Goal: Information Seeking & Learning: Check status

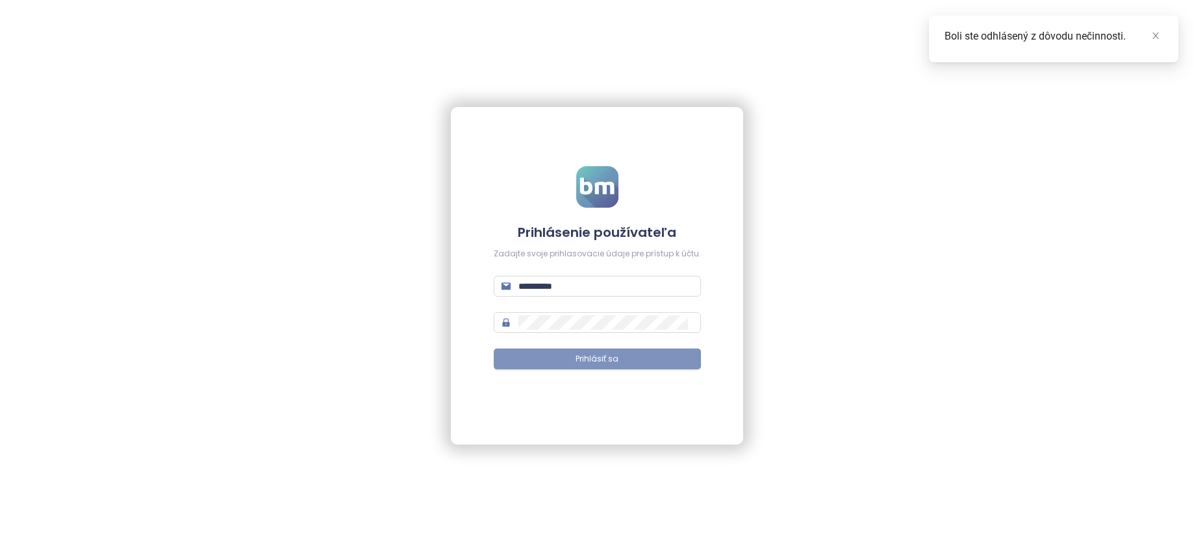
click at [580, 357] on span "Prihlásiť sa" at bounding box center [596, 359] width 43 height 12
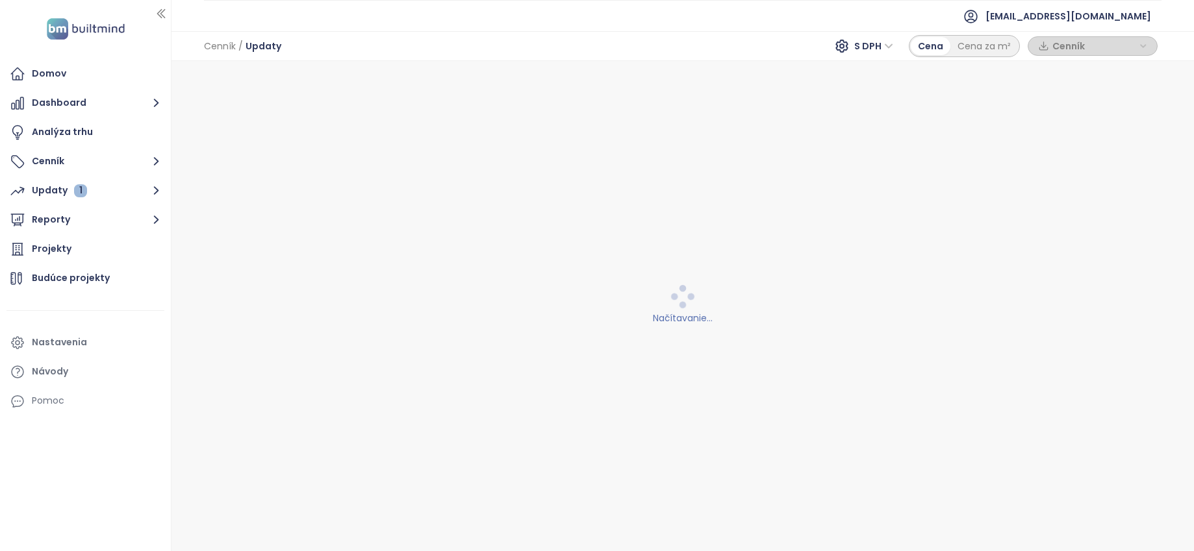
click at [475, 38] on div "Cenník / Updaty S DPH Cena Cena za m² Cenník" at bounding box center [682, 46] width 1022 height 30
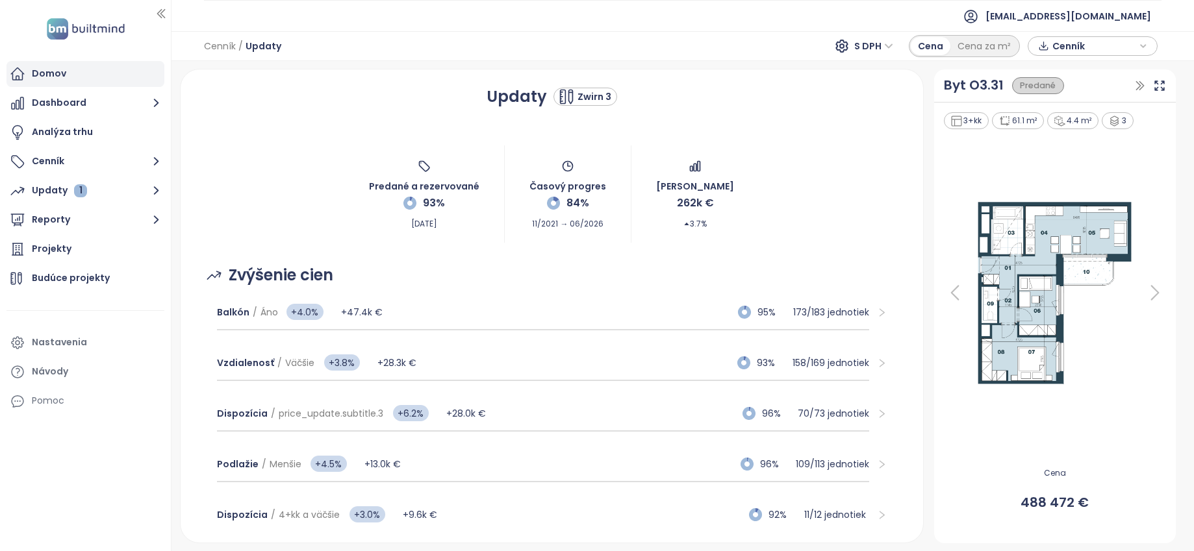
click at [86, 77] on div "Domov" at bounding box center [85, 74] width 158 height 26
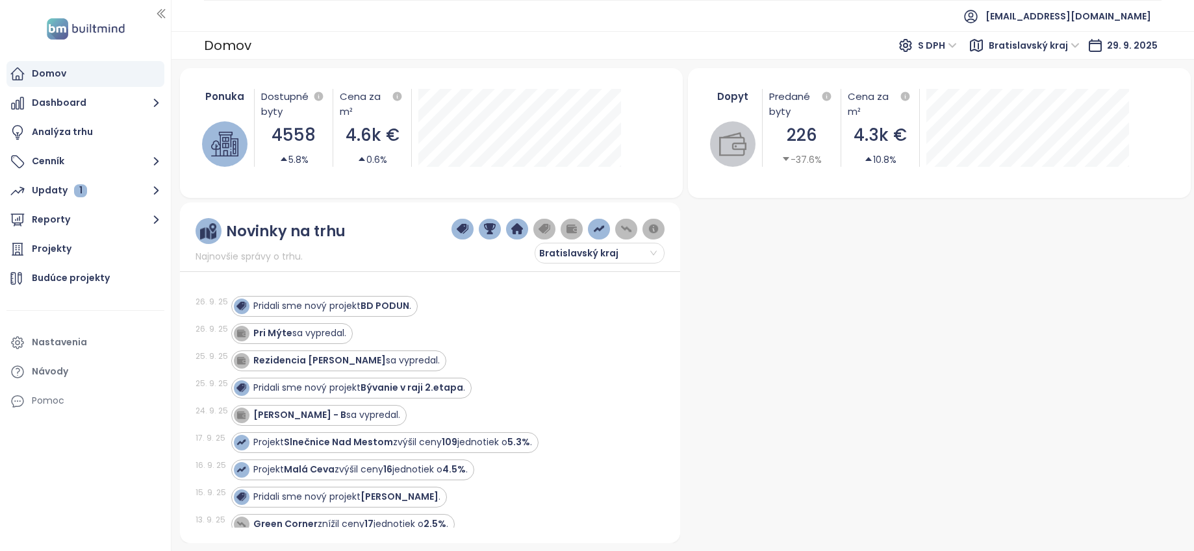
click at [55, 69] on div "Domov" at bounding box center [49, 74] width 34 height 16
click at [82, 221] on button "Reporty" at bounding box center [85, 220] width 158 height 26
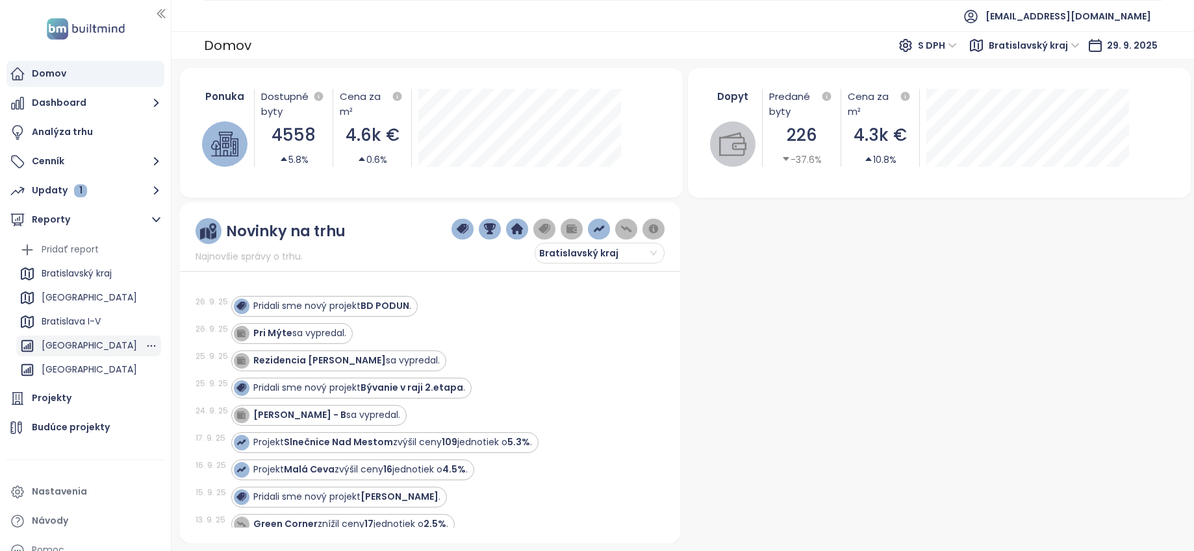
click at [103, 344] on div "[GEOGRAPHIC_DATA]" at bounding box center [89, 346] width 95 height 16
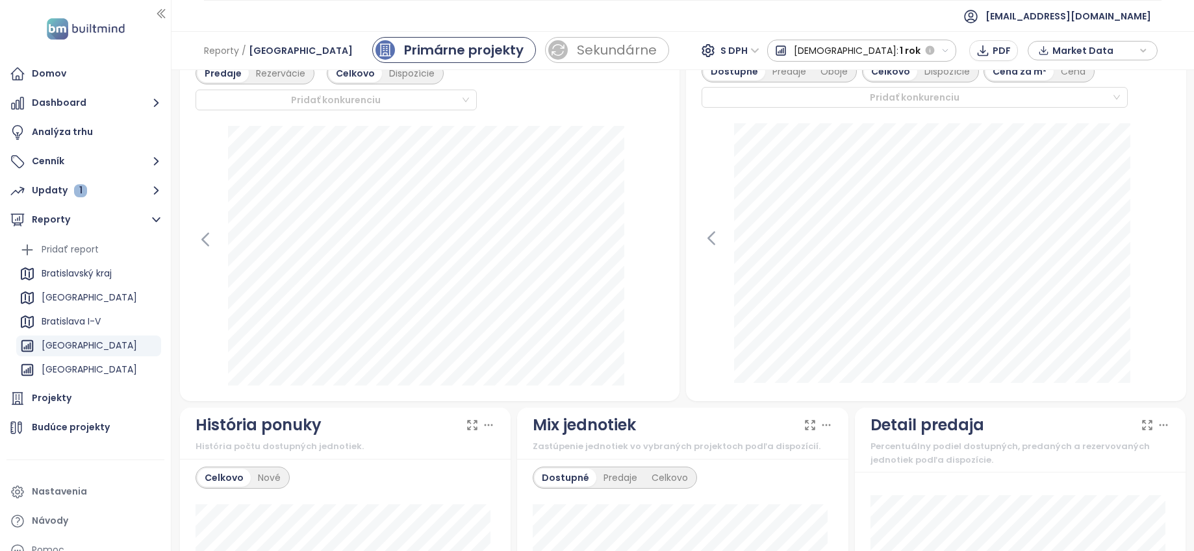
scroll to position [421, 0]
click at [945, 50] on icon "button" at bounding box center [944, 50] width 5 height 3
click at [881, 69] on div "1 týždeň" at bounding box center [825, 73] width 114 height 23
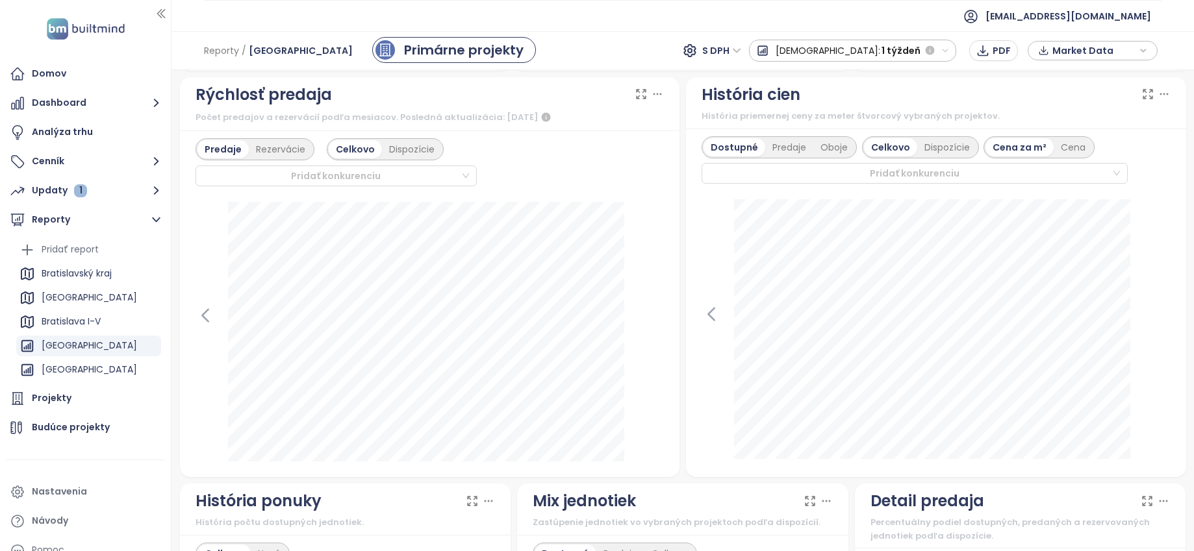
scroll to position [333, 0]
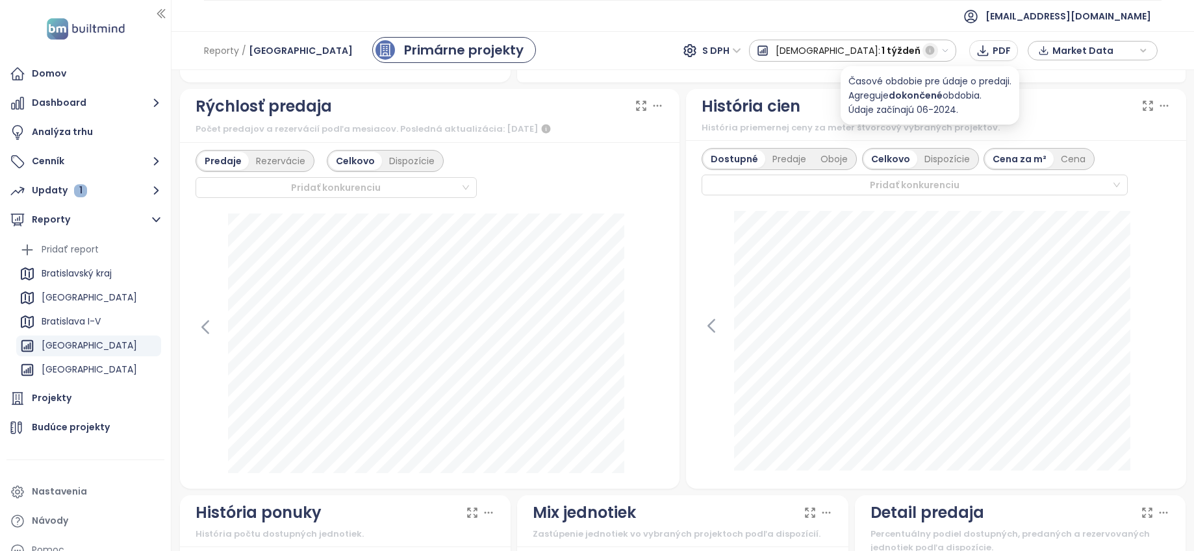
click at [931, 47] on icon "button" at bounding box center [929, 50] width 9 height 9
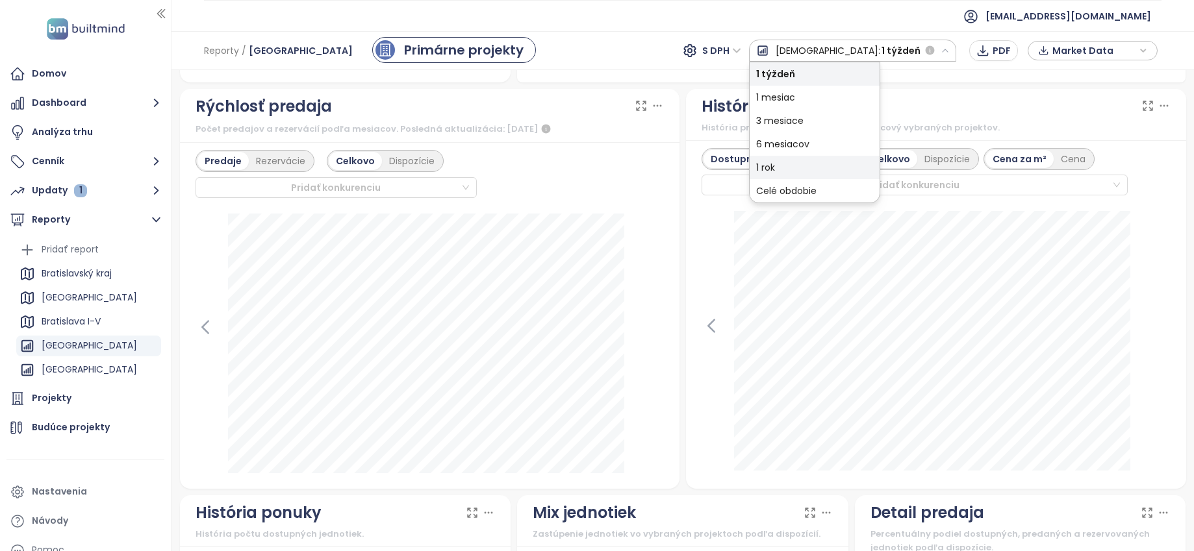
click at [866, 170] on div "1 rok" at bounding box center [815, 167] width 130 height 23
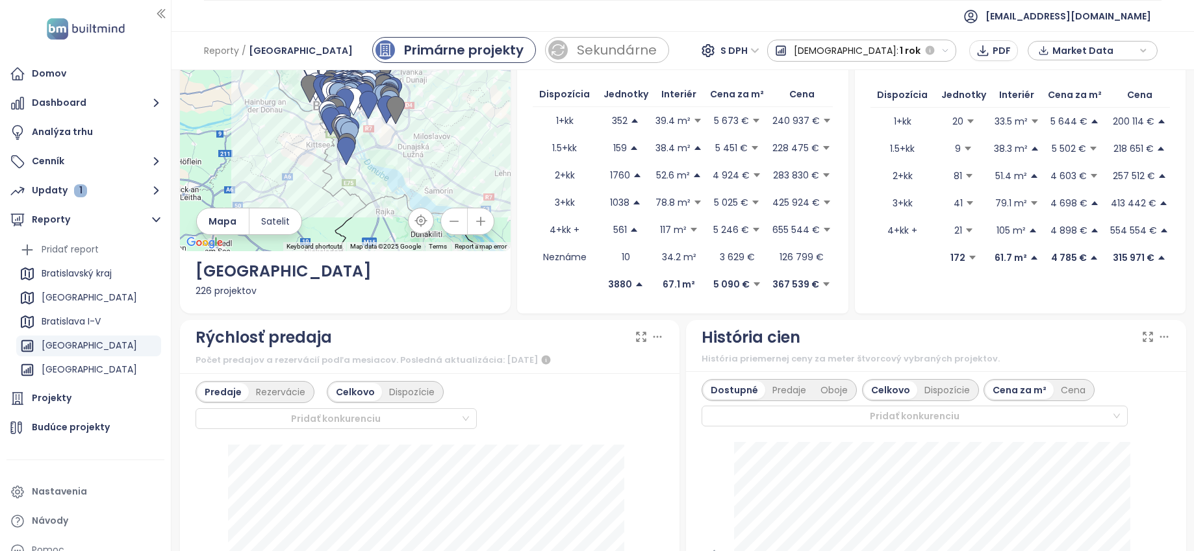
scroll to position [0, 0]
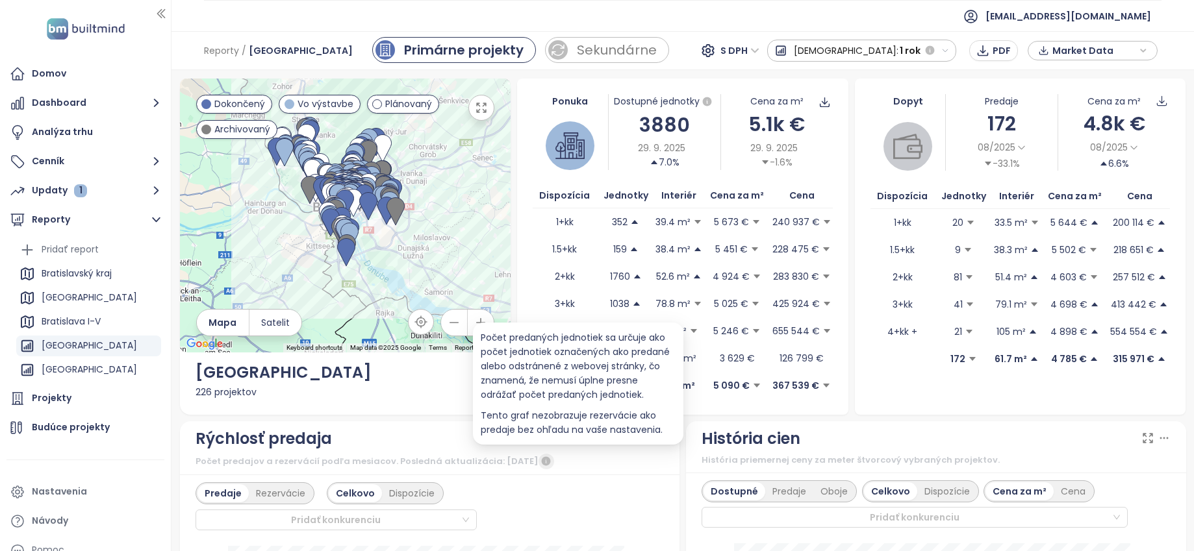
click at [550, 458] on icon "button" at bounding box center [545, 461] width 9 height 9
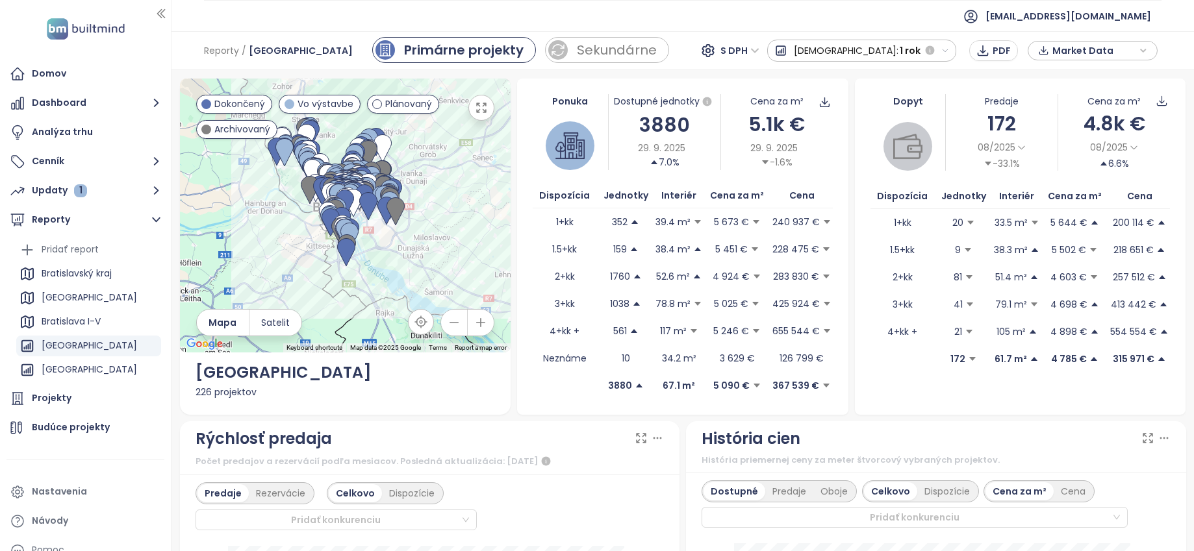
click at [946, 422] on div "História cien História priemernej ceny za meter štvorcový vybraných projektov." at bounding box center [936, 448] width 500 height 52
click at [815, 18] on ul "[EMAIL_ADDRESS][DOMAIN_NAME]" at bounding box center [682, 16] width 957 height 32
